Goal: Find specific page/section: Find specific page/section

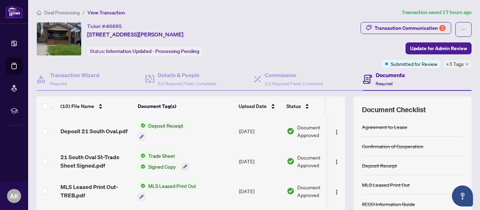
click at [69, 11] on span "Deal Processing" at bounding box center [61, 12] width 35 height 6
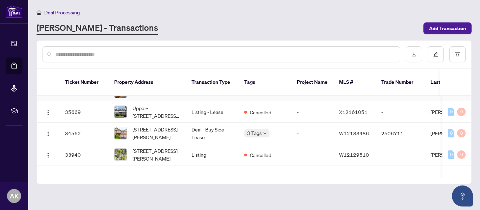
scroll to position [176, 0]
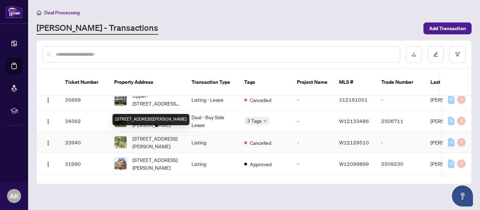
click at [152, 137] on span "[STREET_ADDRESS][PERSON_NAME]" at bounding box center [156, 142] width 48 height 15
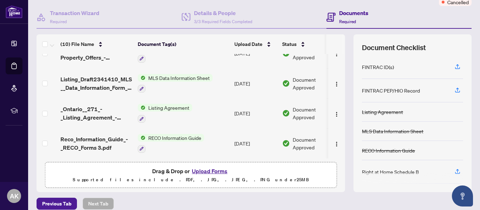
scroll to position [70, 0]
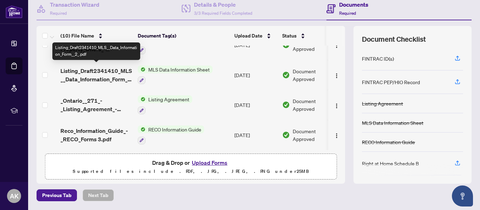
click at [94, 72] on span "Listing_Draft2341410_MLS__Data_Information_Form__2_.pdf" at bounding box center [96, 75] width 72 height 17
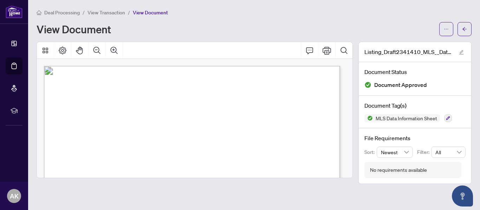
click at [103, 13] on span "View Transaction" at bounding box center [106, 12] width 38 height 6
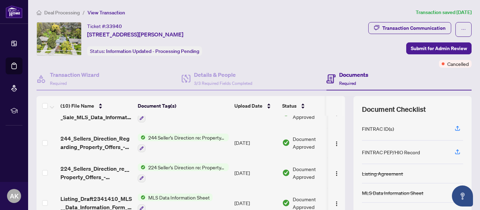
scroll to position [127, 0]
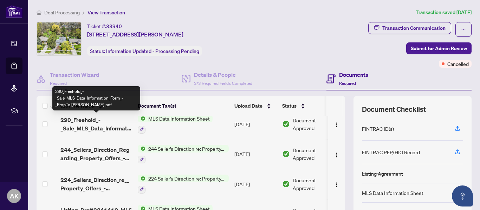
click at [90, 123] on span "290_Freehold_-_Sale_MLS_Data_Information_Form_-_PropTx-[PERSON_NAME].pdf" at bounding box center [96, 124] width 72 height 17
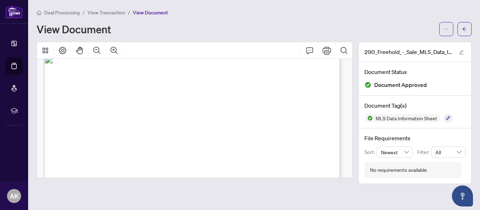
scroll to position [983, 0]
click at [116, 13] on span "View Transaction" at bounding box center [106, 12] width 38 height 6
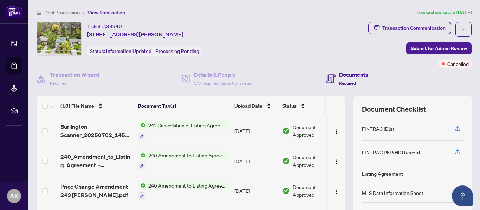
click at [63, 12] on span "Deal Processing" at bounding box center [61, 12] width 35 height 6
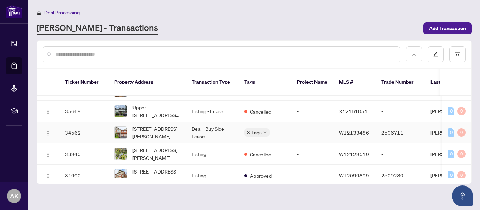
scroll to position [176, 0]
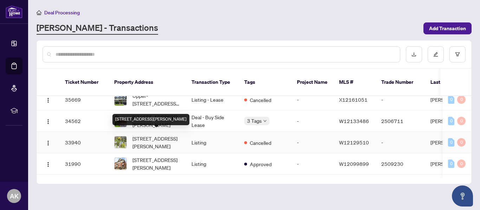
click at [149, 137] on span "[STREET_ADDRESS][PERSON_NAME]" at bounding box center [156, 142] width 48 height 15
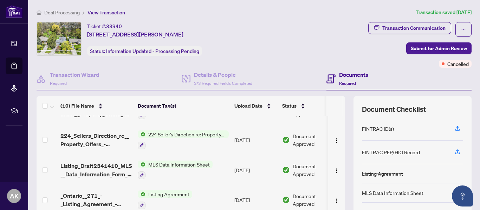
scroll to position [176, 0]
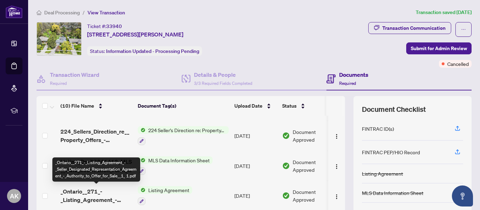
click at [81, 191] on span "_Ontario__271_-_Listing_Agreement_-_Seller_Designated_Representation_Agreement_…" at bounding box center [96, 195] width 72 height 17
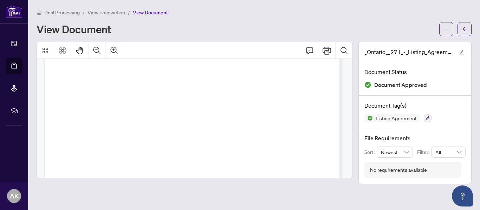
scroll to position [983, 0]
click at [67, 12] on span "Deal Processing" at bounding box center [61, 12] width 35 height 6
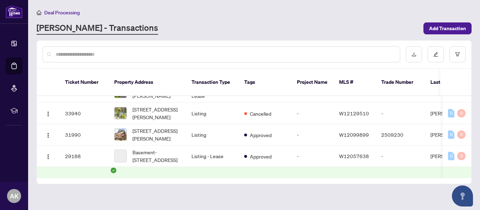
scroll to position [211, 0]
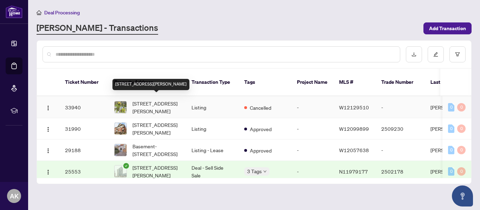
click at [145, 103] on span "[STREET_ADDRESS][PERSON_NAME]" at bounding box center [156, 107] width 48 height 15
